Goal: Download file/media

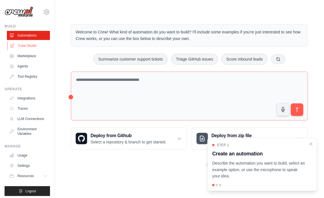
click at [34, 46] on link "Crew Studio" at bounding box center [28, 45] width 43 height 9
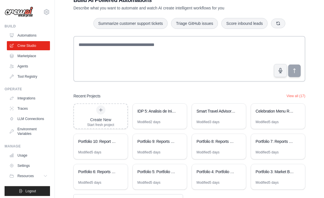
scroll to position [40, 0]
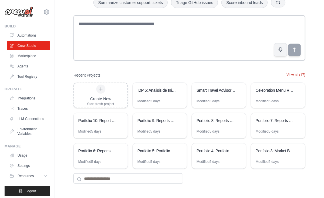
click at [295, 74] on button "View all (17)" at bounding box center [295, 74] width 19 height 5
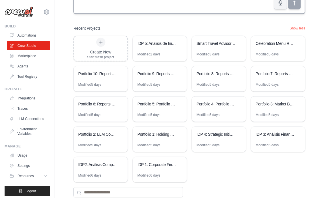
scroll to position [100, 0]
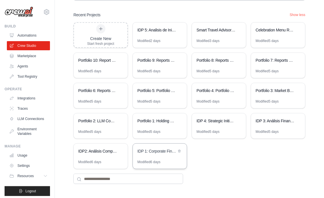
click at [165, 155] on div "IDP 1: Corporate Financial Analysis Suite" at bounding box center [160, 152] width 54 height 16
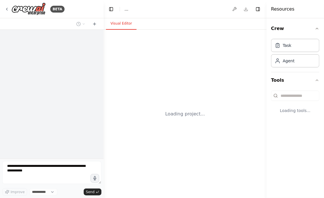
select select "****"
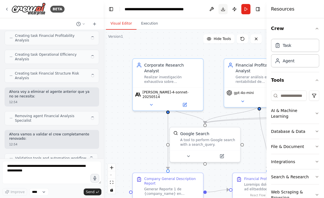
click at [222, 9] on button "Download" at bounding box center [222, 9] width 9 height 10
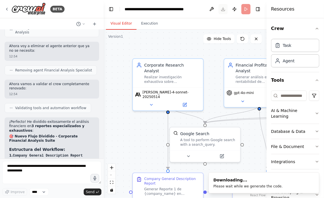
scroll to position [5905, 0]
